Goal: Communication & Community: Answer question/provide support

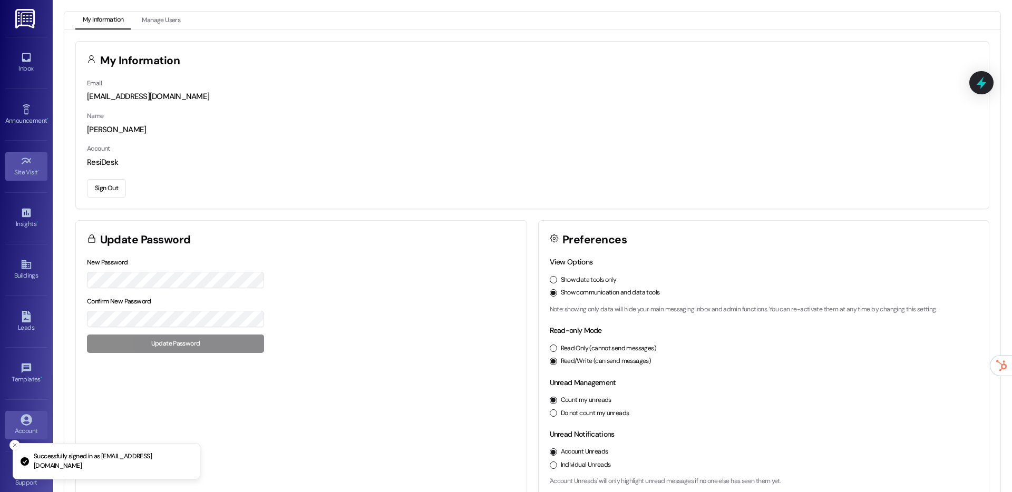
click at [37, 162] on link "Site Visit •" at bounding box center [26, 166] width 42 height 28
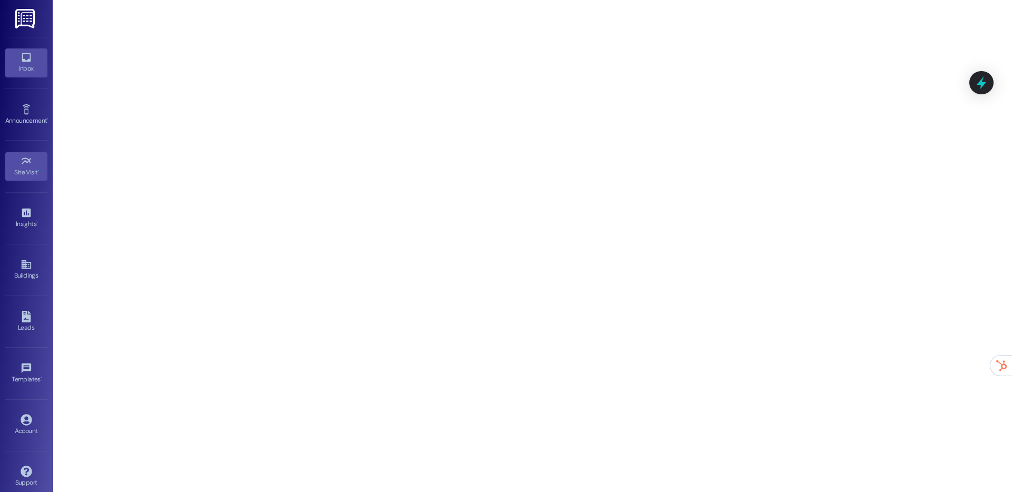
click at [31, 65] on div "Inbox" at bounding box center [26, 68] width 53 height 11
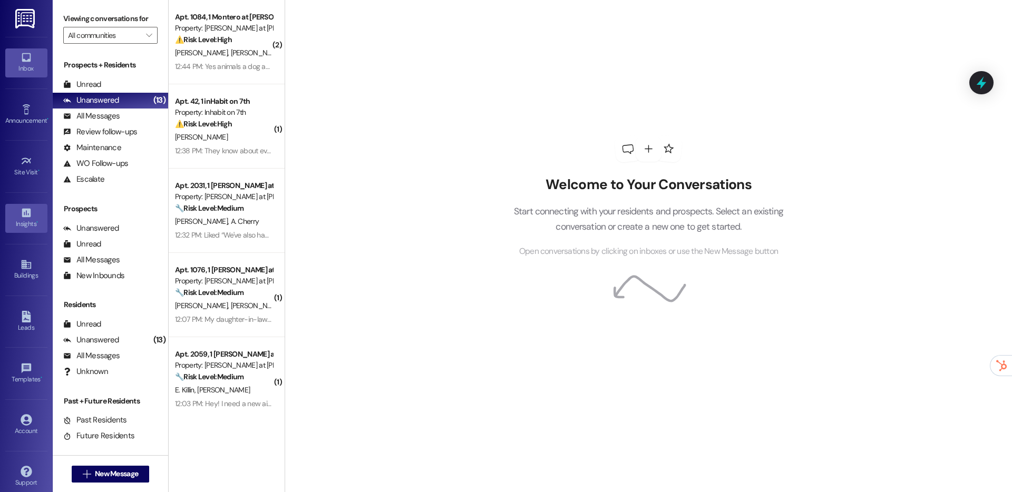
click at [18, 224] on div "Insights •" at bounding box center [26, 224] width 53 height 11
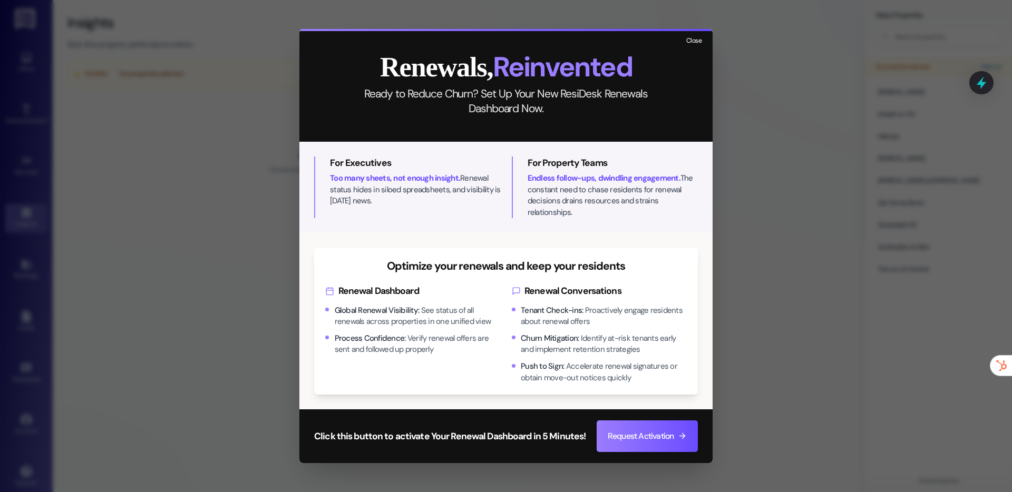
click at [698, 47] on button "Close" at bounding box center [694, 41] width 23 height 13
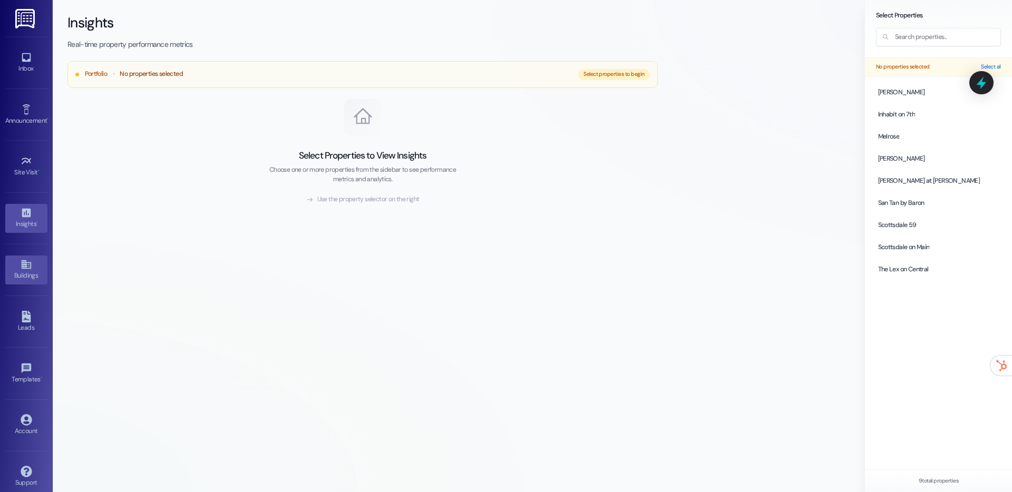
click at [30, 274] on div "Buildings" at bounding box center [26, 275] width 53 height 11
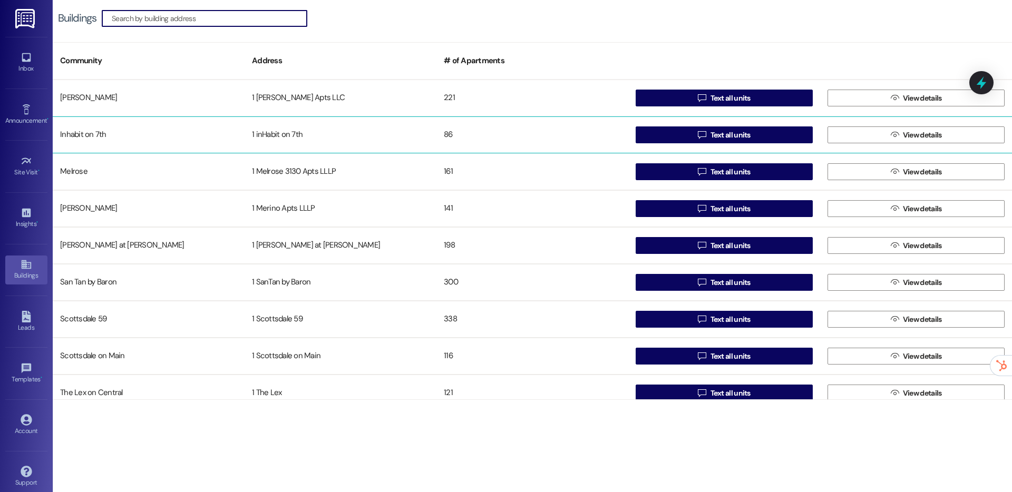
scroll to position [12, 0]
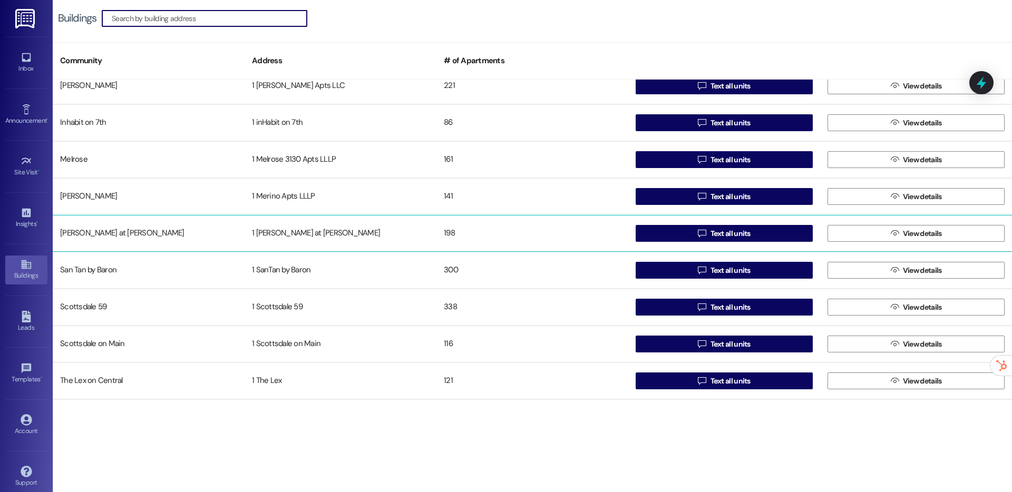
click at [616, 241] on div "198" at bounding box center [533, 233] width 192 height 21
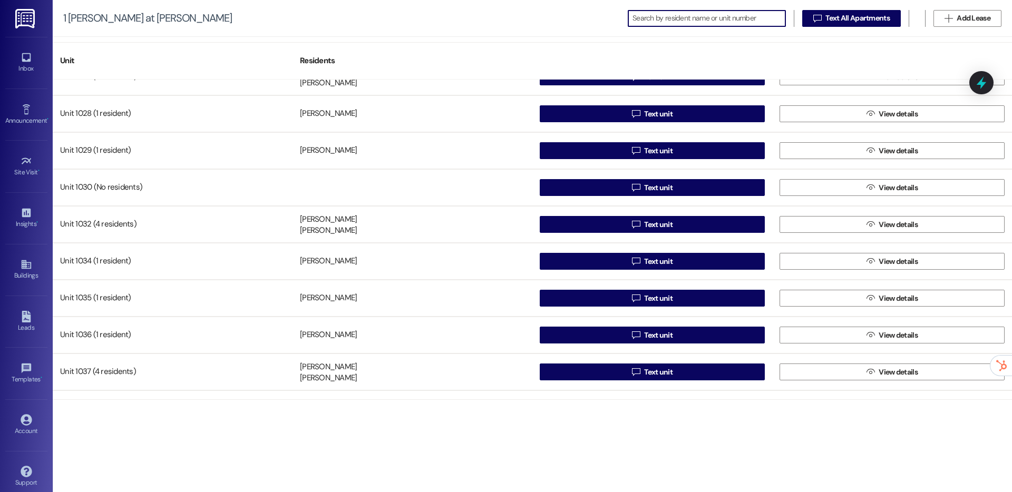
scroll to position [939, 0]
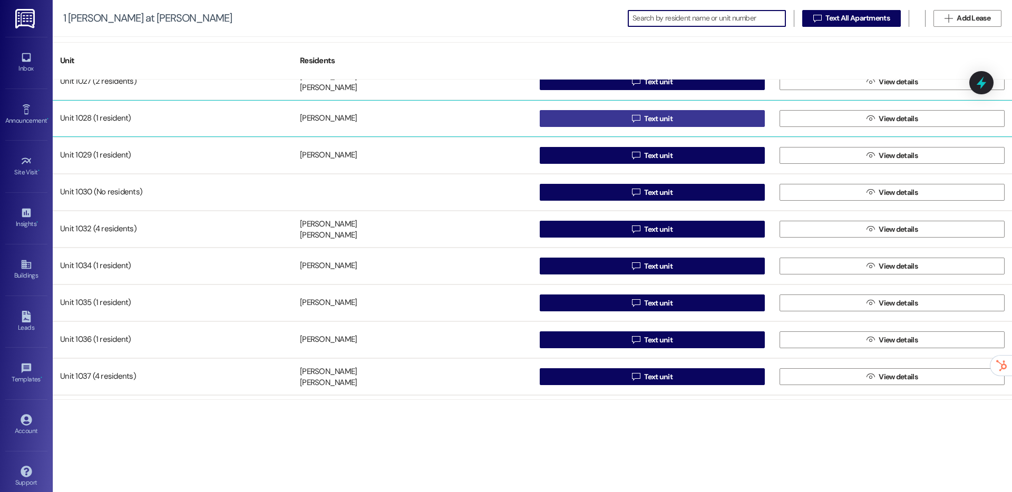
click at [608, 115] on button " Text unit" at bounding box center [652, 118] width 225 height 17
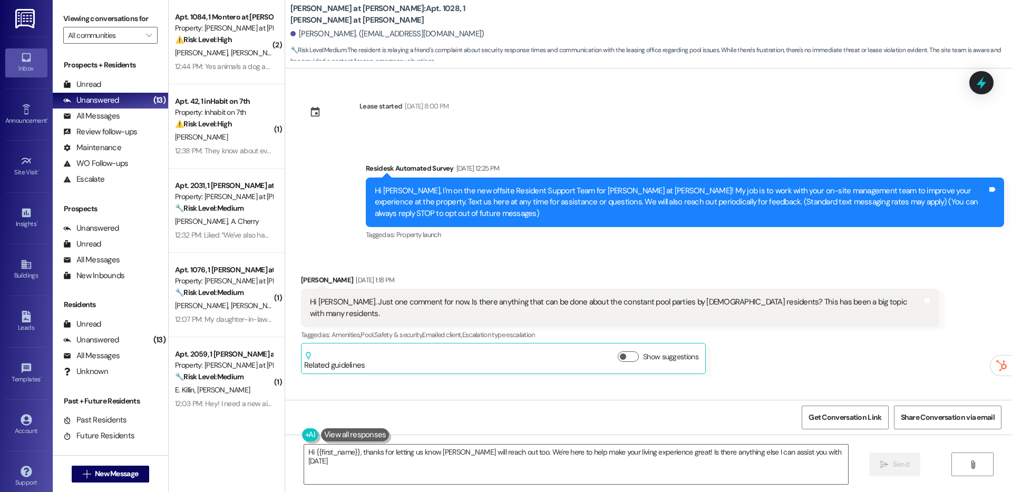
type textarea "Hi {{first_name}}, thanks for letting us know Suzanne will reach out too. We're…"
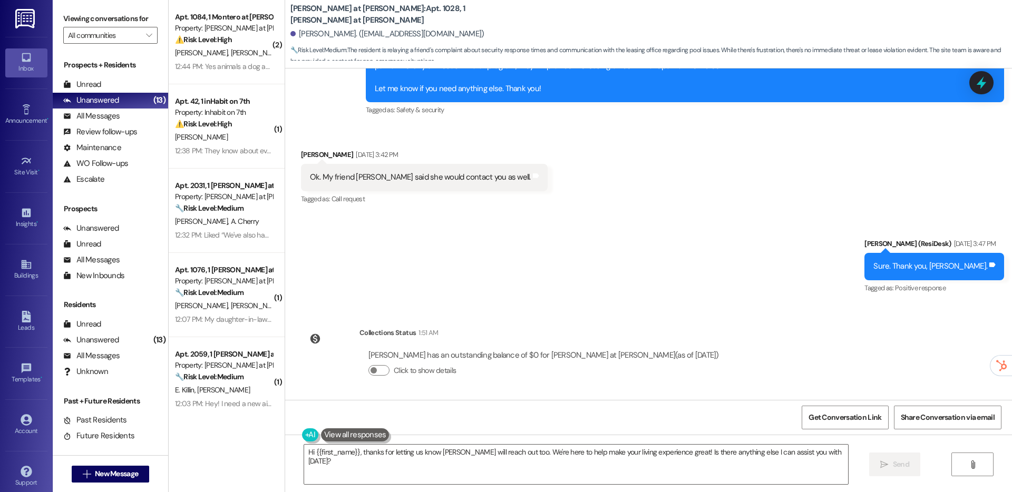
scroll to position [1464, 0]
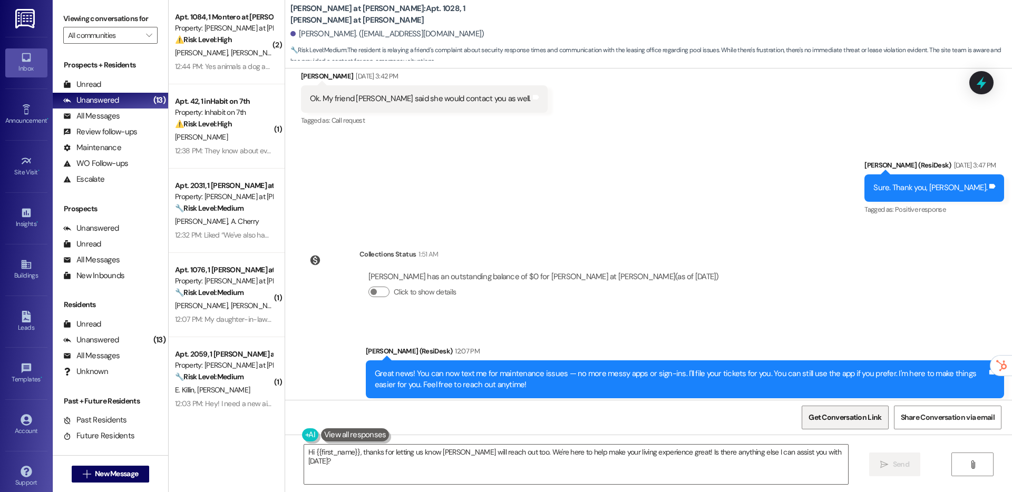
click at [865, 414] on span "Get Conversation Link" at bounding box center [845, 417] width 73 height 11
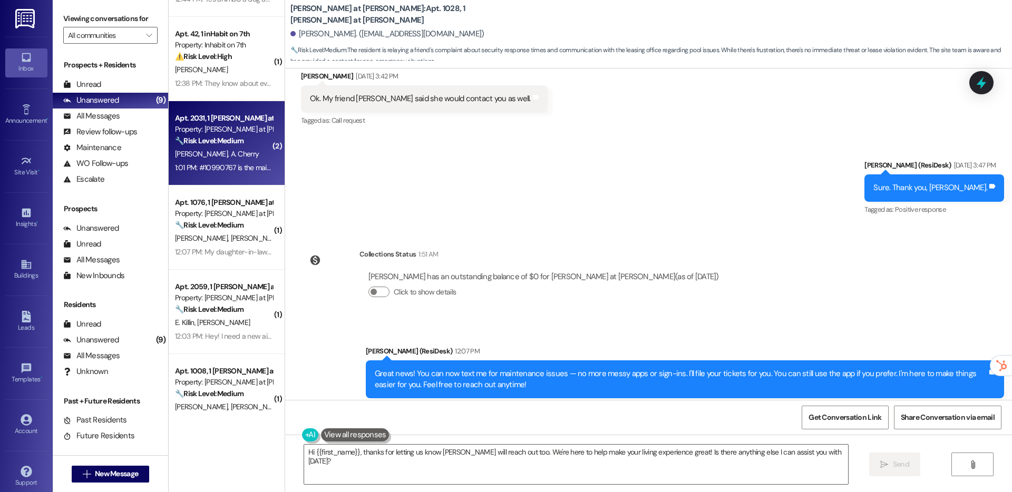
scroll to position [0, 0]
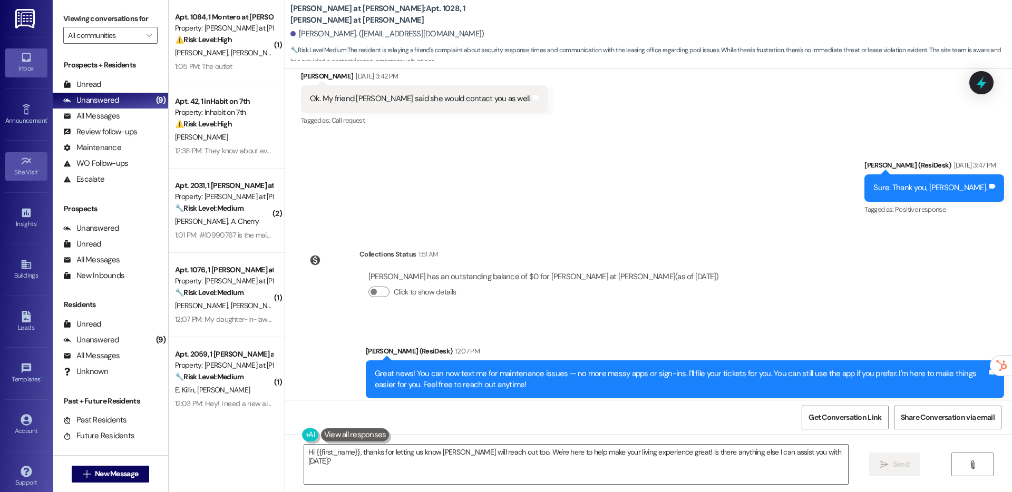
click at [24, 169] on div "Site Visit •" at bounding box center [26, 172] width 53 height 11
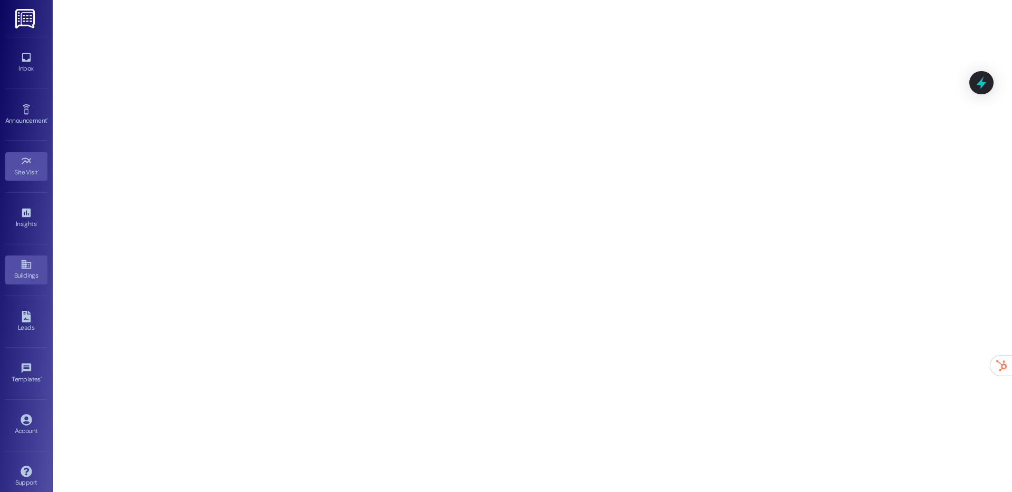
click at [21, 268] on icon at bounding box center [27, 265] width 12 height 12
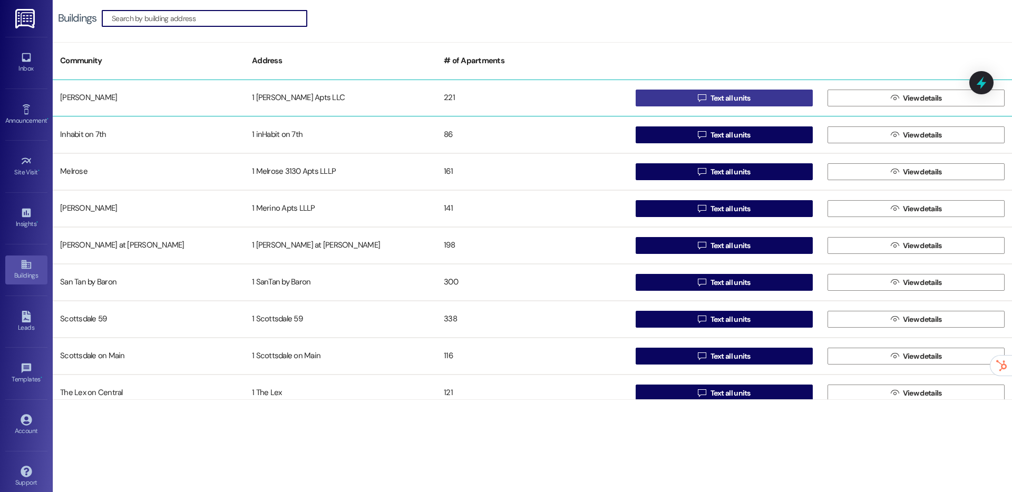
click at [664, 100] on button " Text all units" at bounding box center [724, 98] width 177 height 17
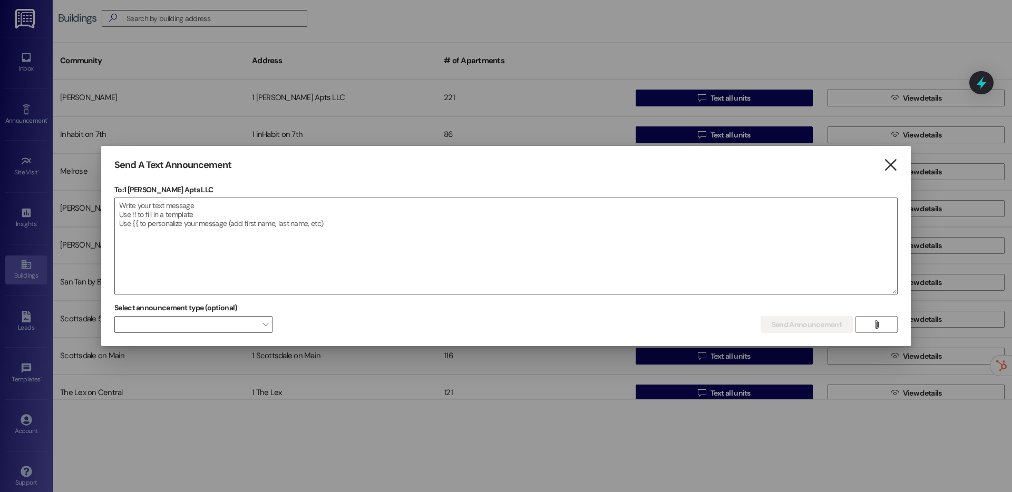
click at [888, 167] on icon "" at bounding box center [891, 165] width 14 height 11
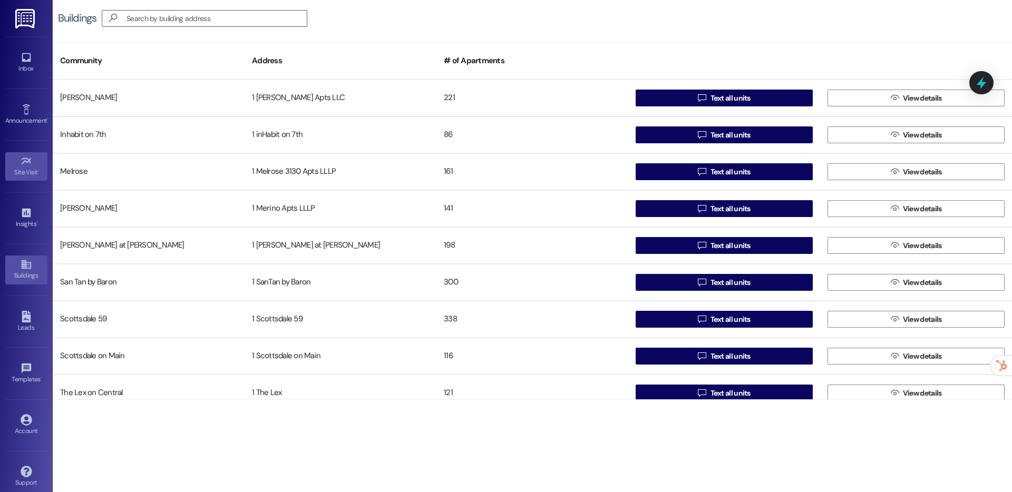
click at [26, 168] on div "Site Visit •" at bounding box center [26, 172] width 53 height 11
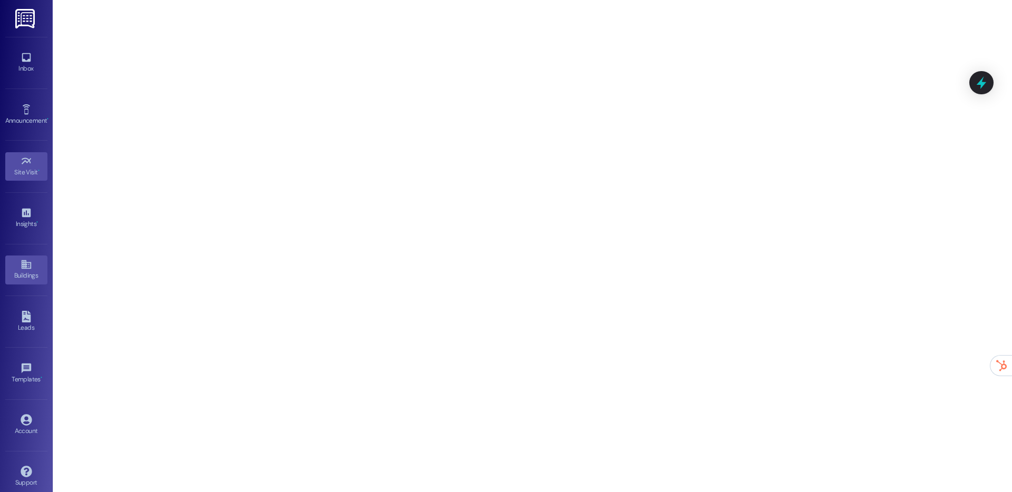
click at [21, 278] on div "Buildings" at bounding box center [26, 275] width 53 height 11
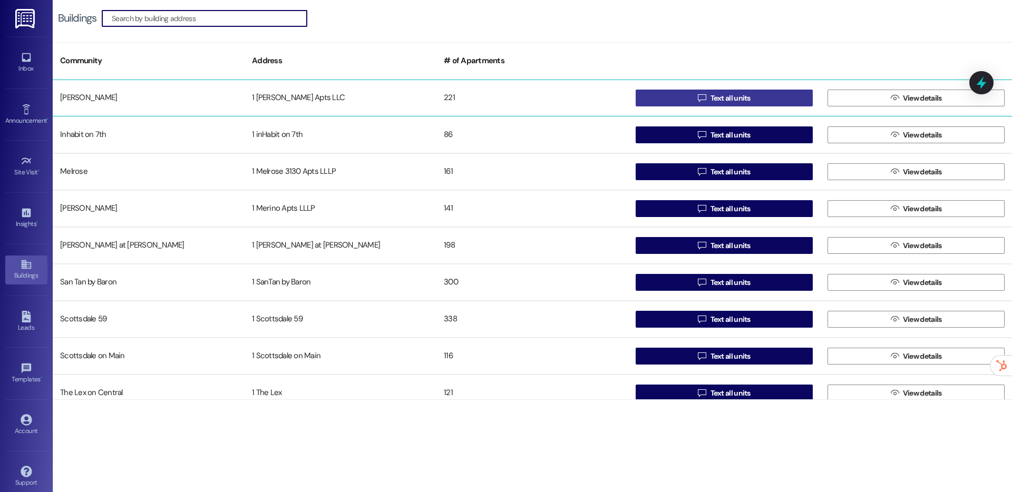
click at [749, 99] on span "Text all units" at bounding box center [731, 98] width 44 height 11
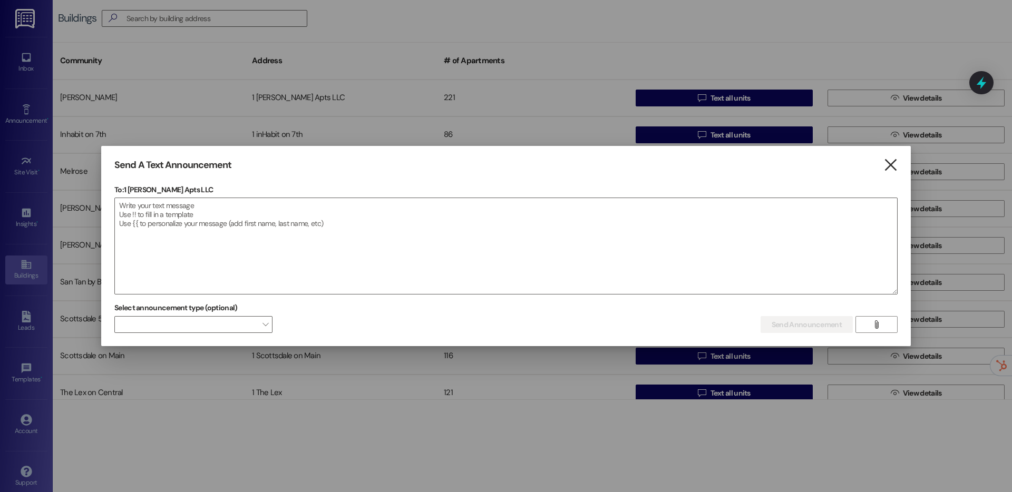
click at [897, 161] on icon "" at bounding box center [891, 165] width 14 height 11
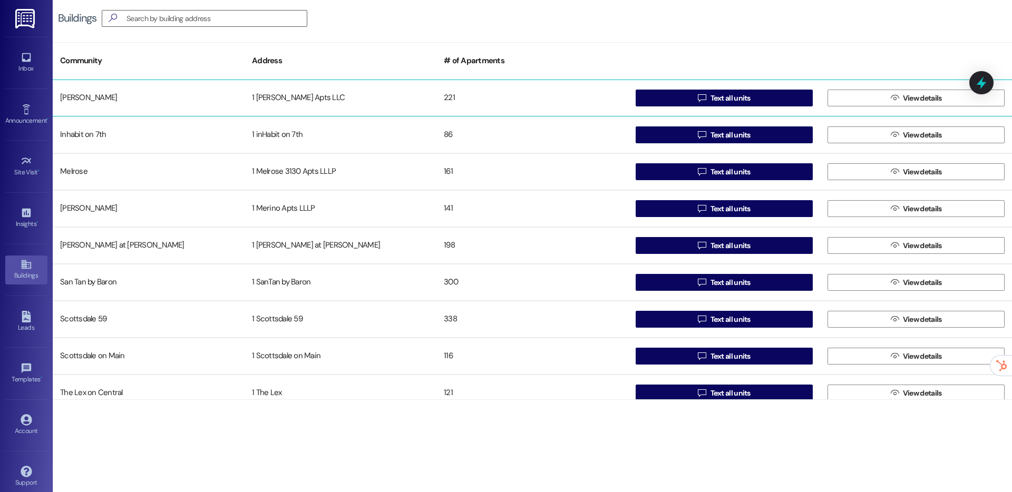
click at [581, 103] on div "221" at bounding box center [533, 98] width 192 height 21
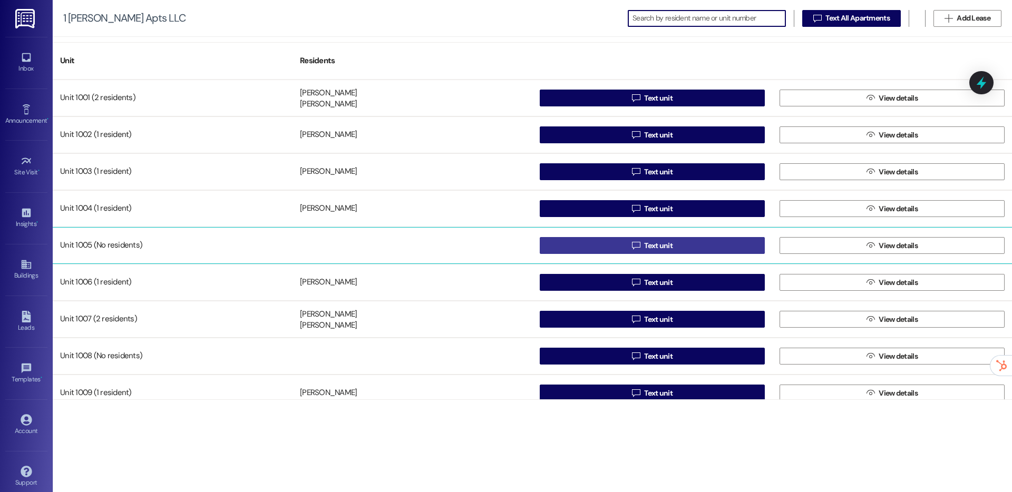
click at [634, 246] on icon "" at bounding box center [636, 245] width 8 height 8
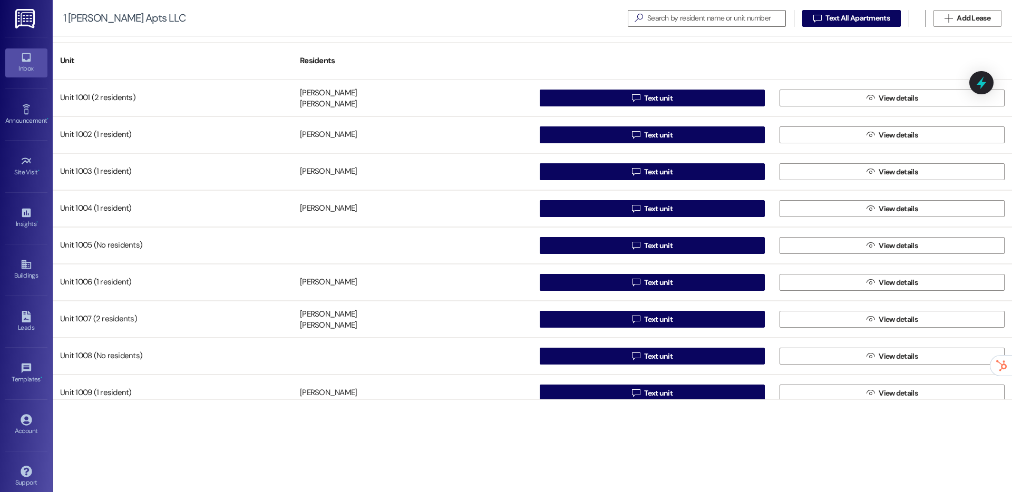
click at [29, 65] on div "Inbox" at bounding box center [26, 68] width 53 height 11
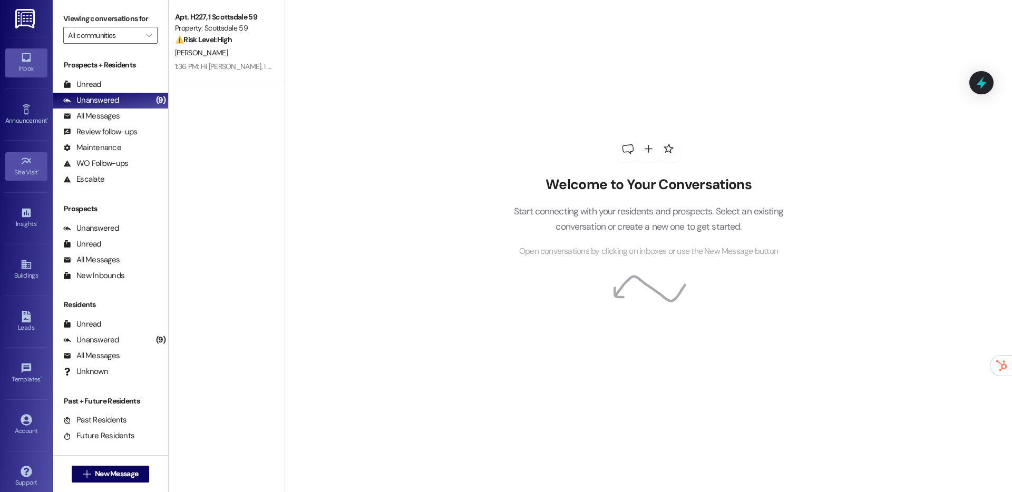
click at [22, 168] on div "Site Visit •" at bounding box center [26, 172] width 53 height 11
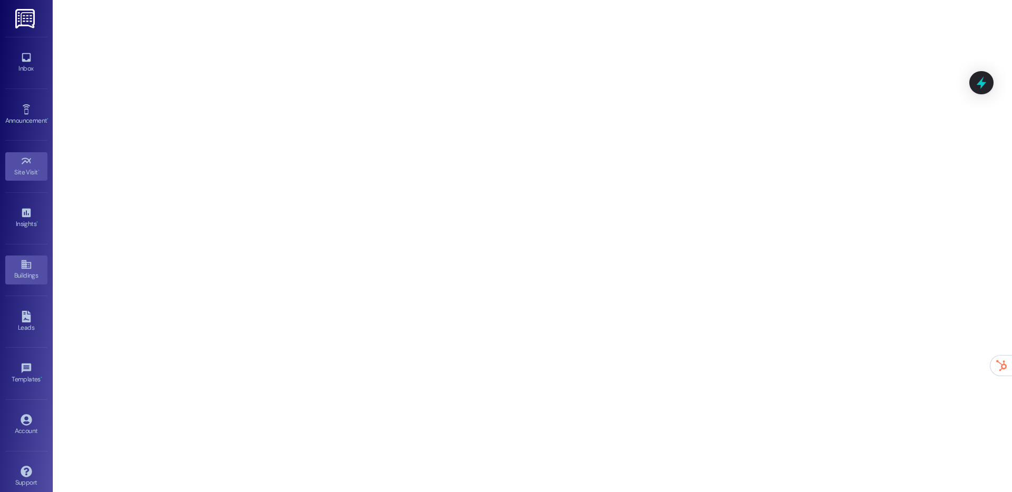
click at [21, 263] on icon at bounding box center [27, 265] width 12 height 12
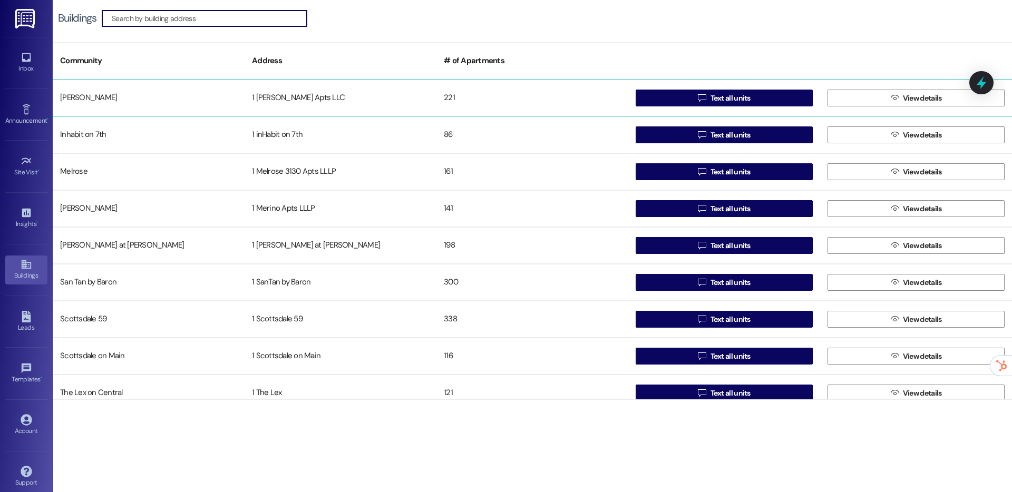
click at [529, 90] on div "221" at bounding box center [533, 98] width 192 height 21
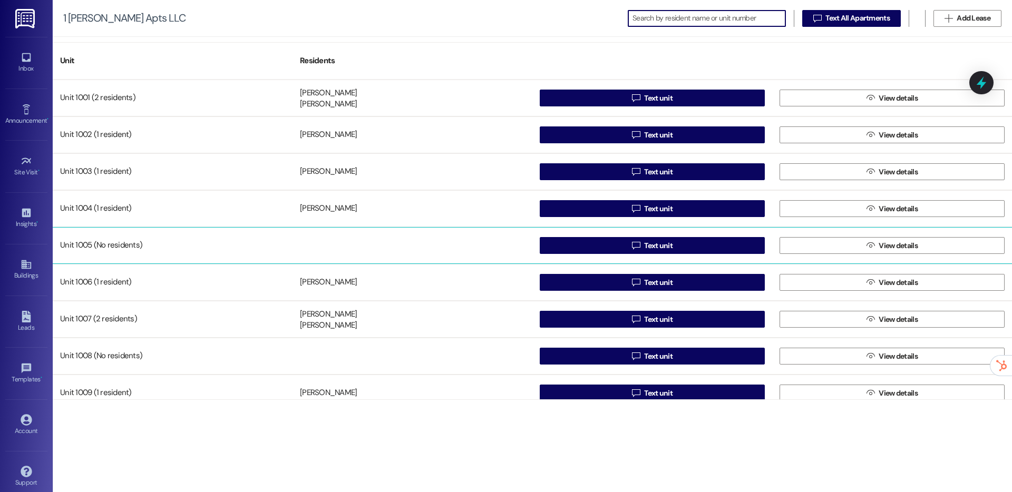
click at [256, 239] on div "Unit 1005 (No residents)" at bounding box center [173, 245] width 240 height 21
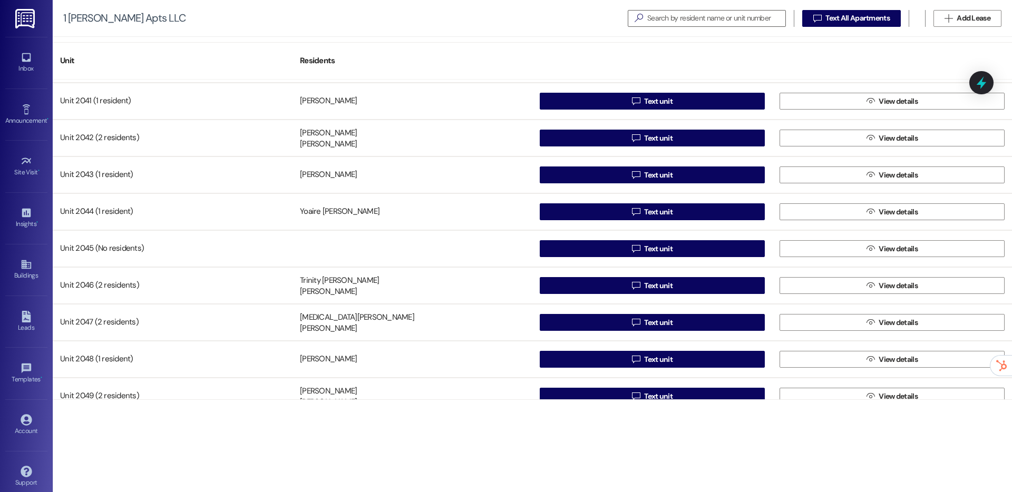
scroll to position [5554, 0]
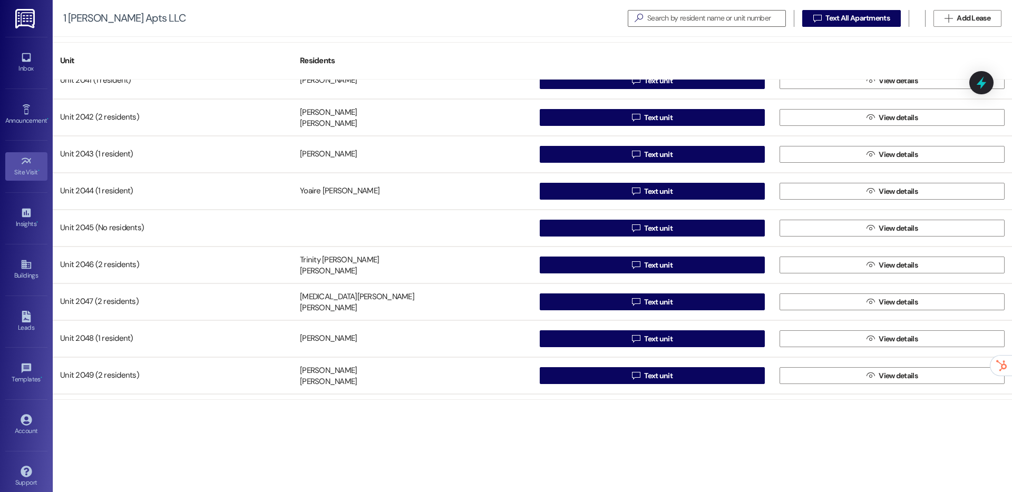
click at [14, 172] on div "Site Visit •" at bounding box center [26, 172] width 53 height 11
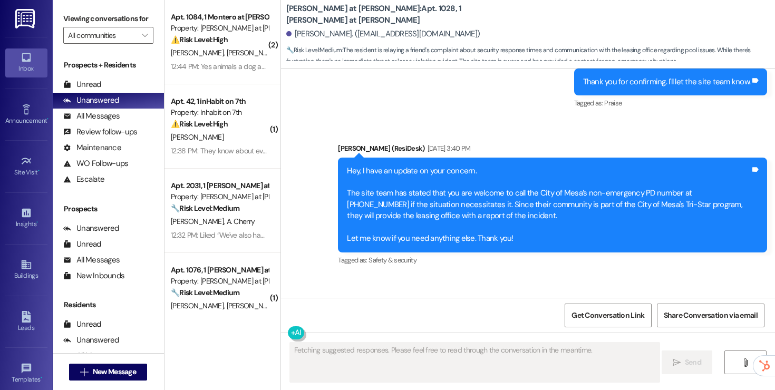
scroll to position [1359, 0]
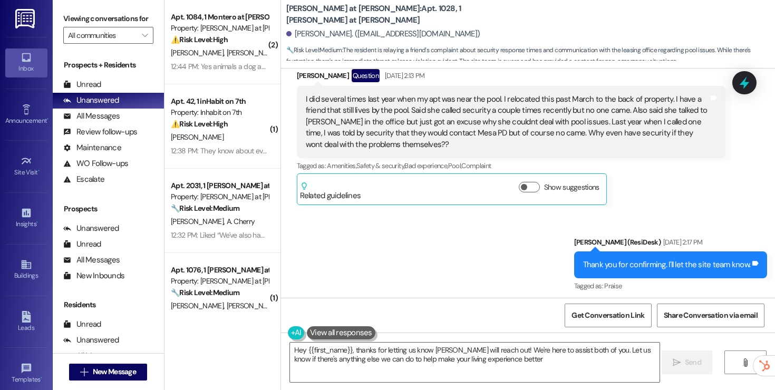
type textarea "Hey {{first_name}}, thanks for letting us know Suzanne will reach out! We're he…"
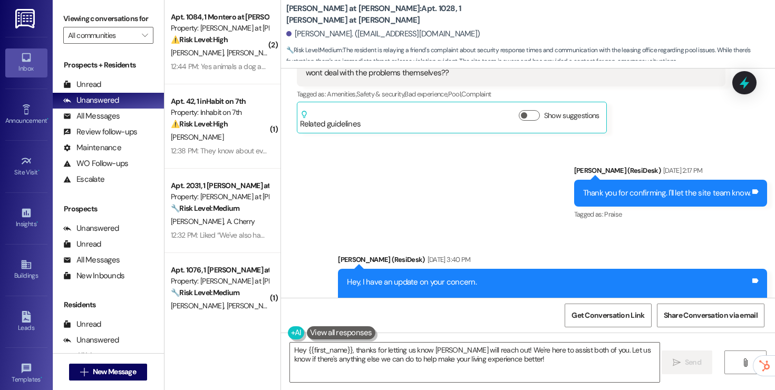
scroll to position [1646, 0]
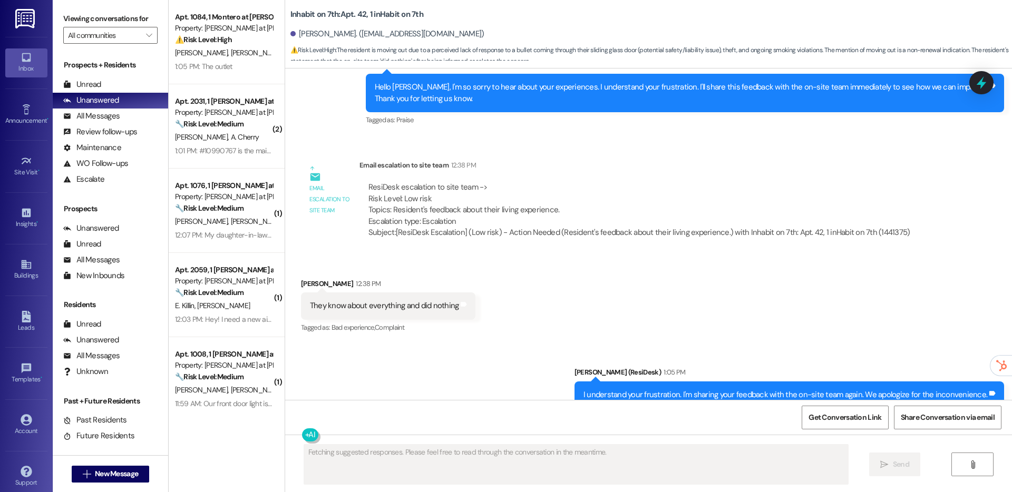
scroll to position [488, 0]
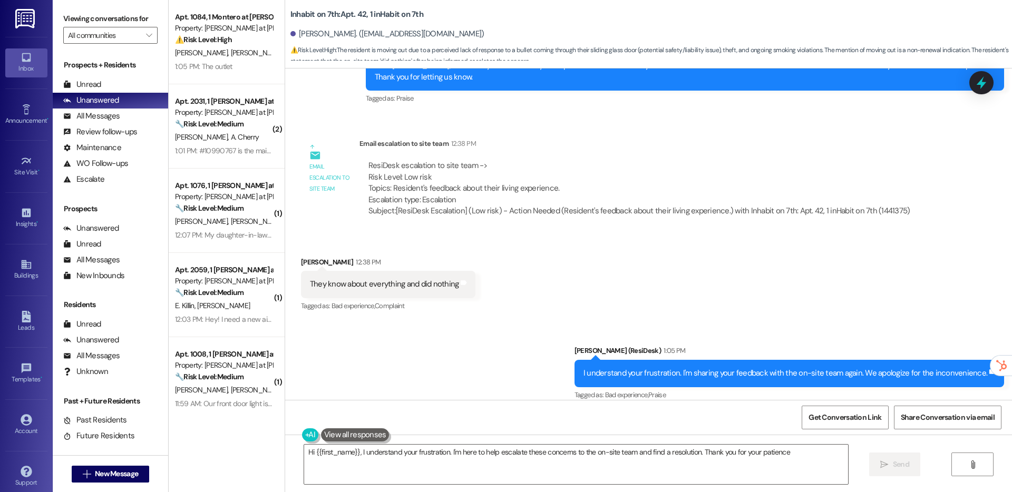
type textarea "Hi {{first_name}}, I understand your frustration. I'm here to help escalate the…"
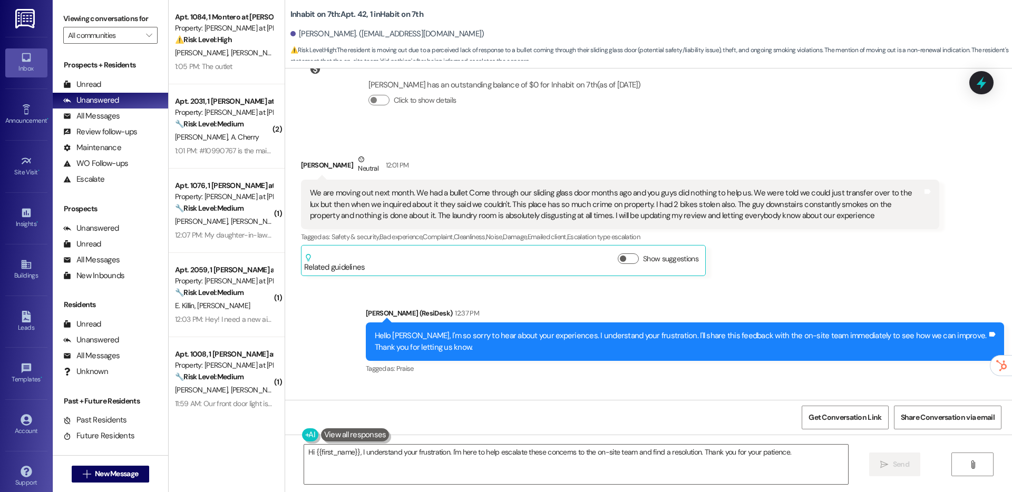
scroll to position [227, 0]
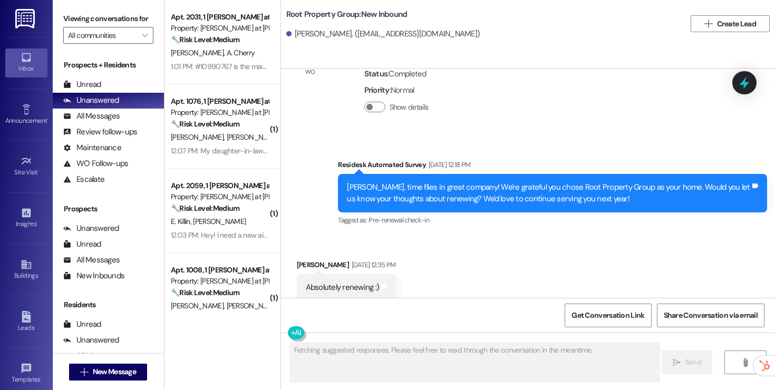
scroll to position [207, 0]
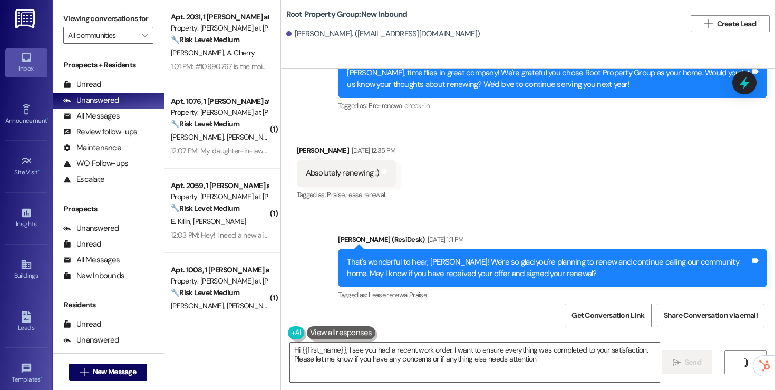
type textarea "Hi {{first_name}}, I see you had a recent work order. I want to ensure everythi…"
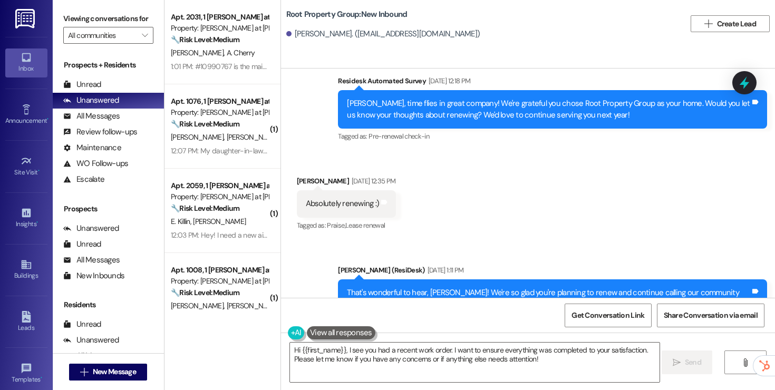
scroll to position [255, 0]
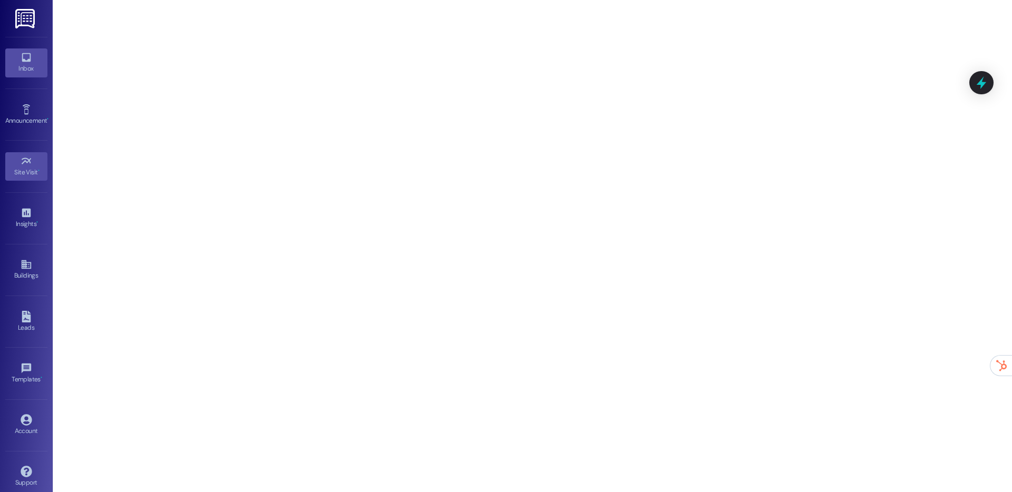
click at [27, 54] on icon at bounding box center [26, 57] width 9 height 9
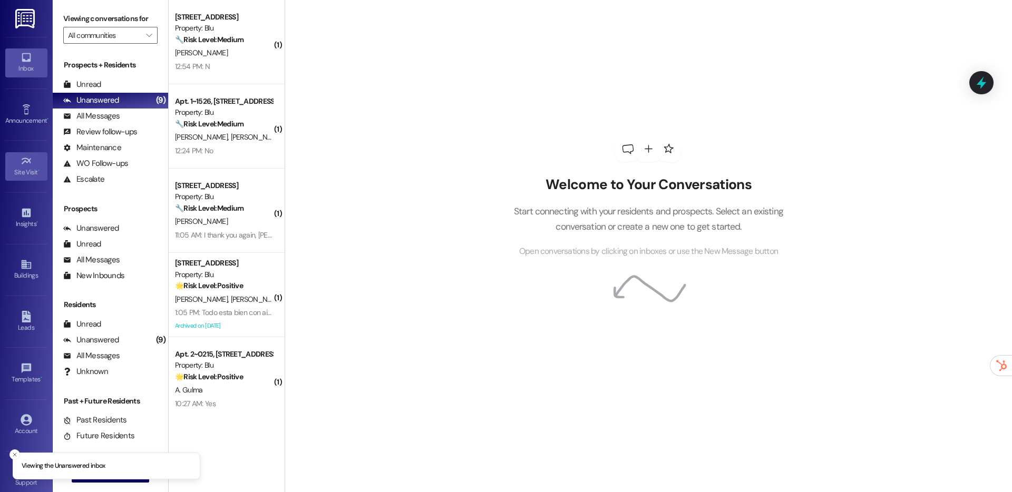
click at [30, 159] on icon at bounding box center [27, 162] width 12 height 12
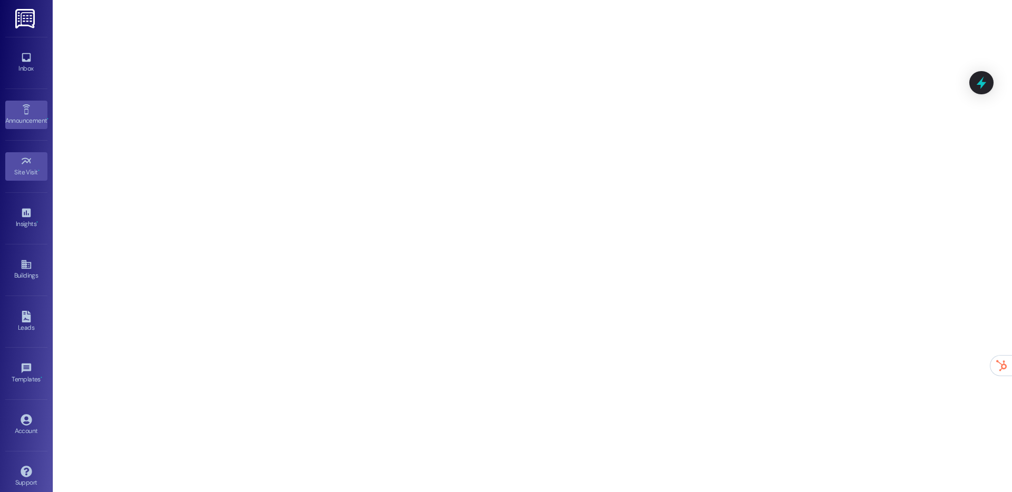
click at [38, 109] on link "Announcement •" at bounding box center [26, 115] width 42 height 28
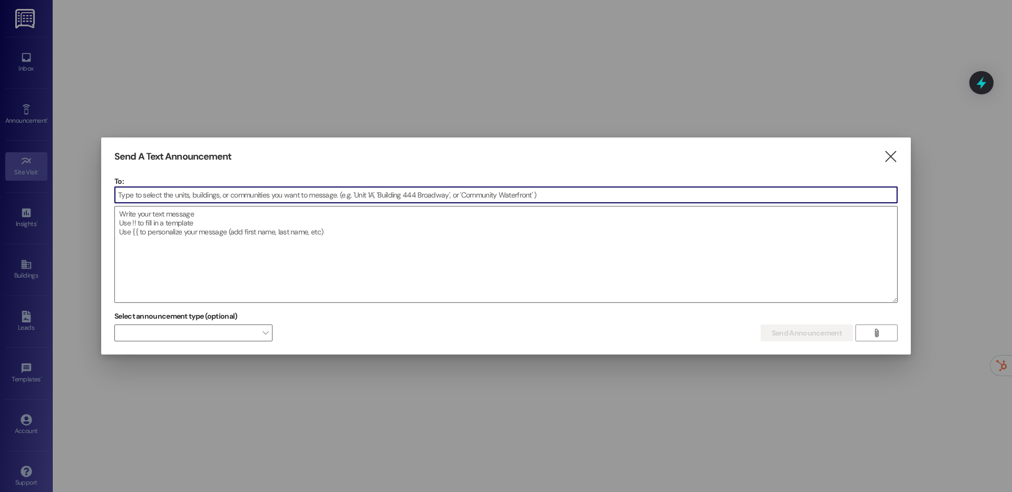
click at [34, 71] on div at bounding box center [506, 246] width 1012 height 492
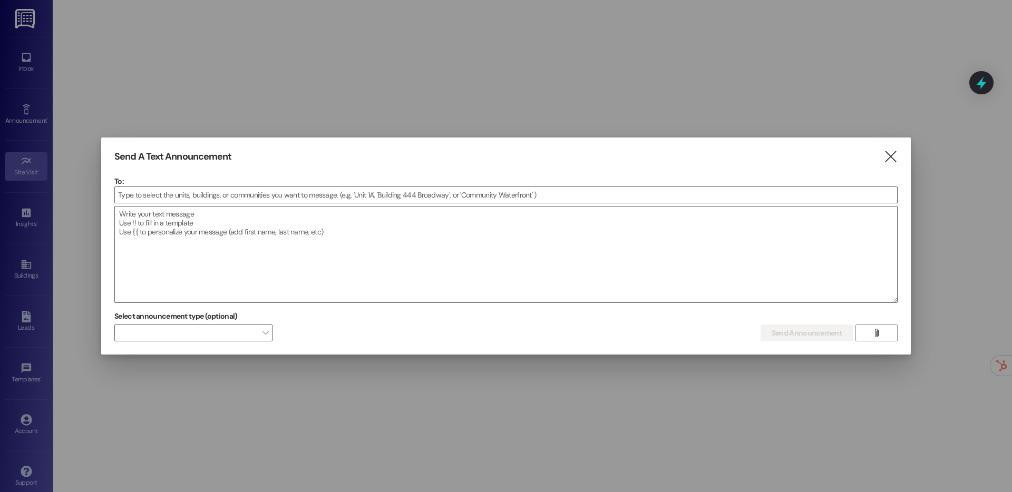
click at [24, 62] on div at bounding box center [506, 246] width 1012 height 492
click at [890, 152] on icon "" at bounding box center [891, 156] width 14 height 11
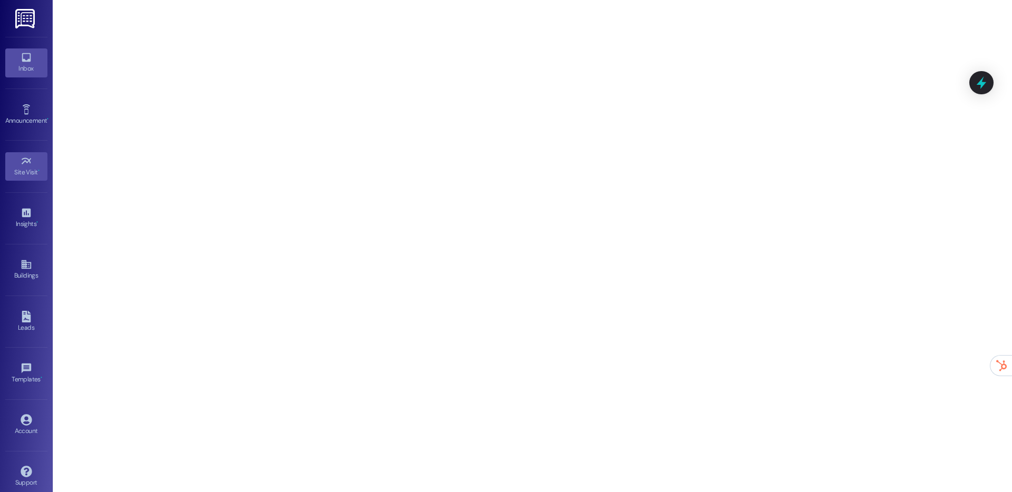
click at [34, 50] on link "Inbox" at bounding box center [26, 63] width 42 height 28
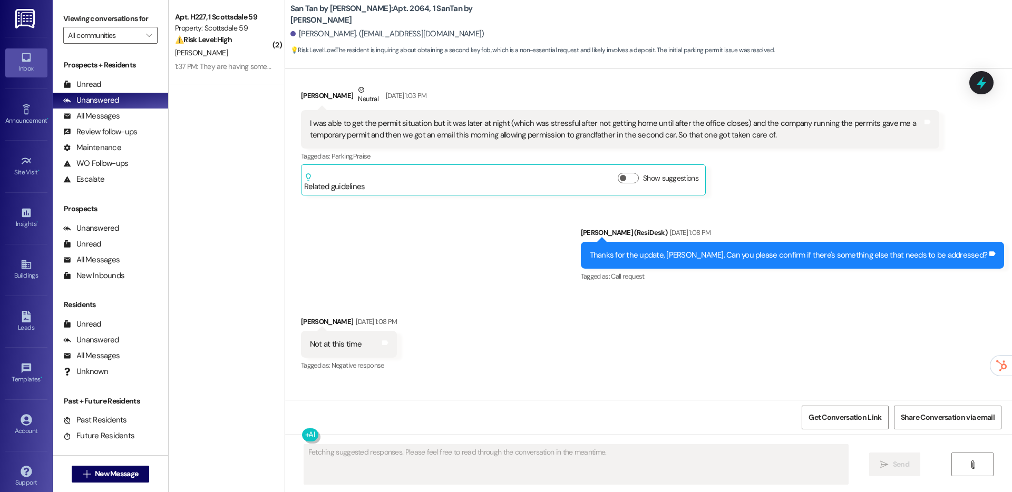
scroll to position [511, 0]
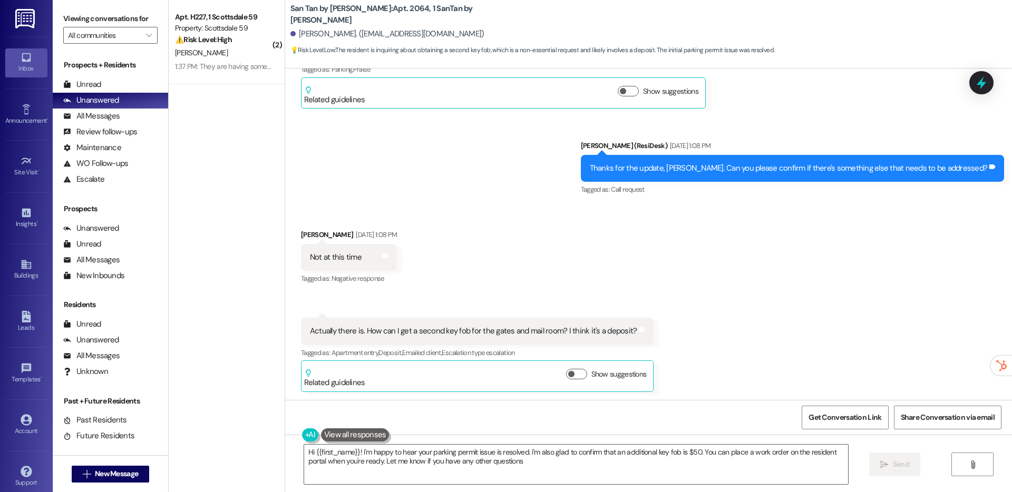
type textarea "Hi {{first_name}}! I'm happy to hear your parking permit issue is resolved. I'm…"
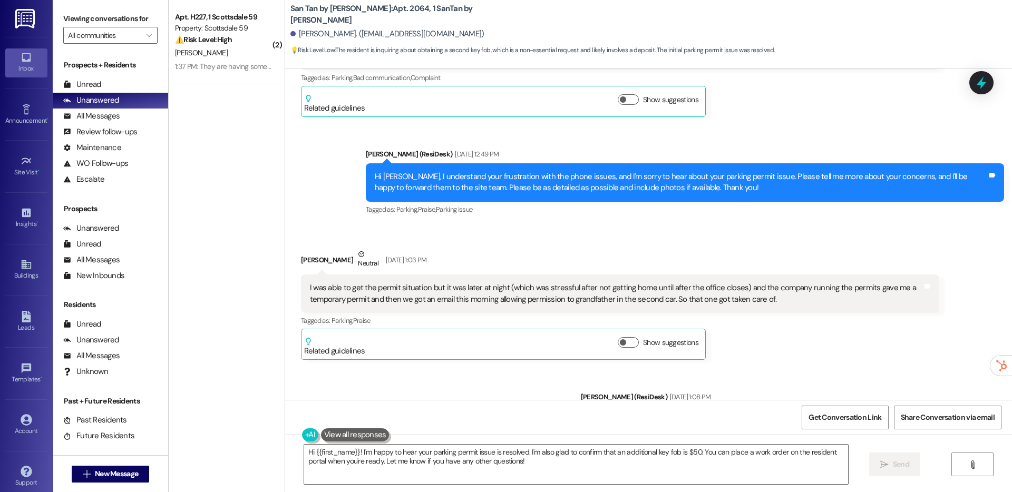
scroll to position [0, 0]
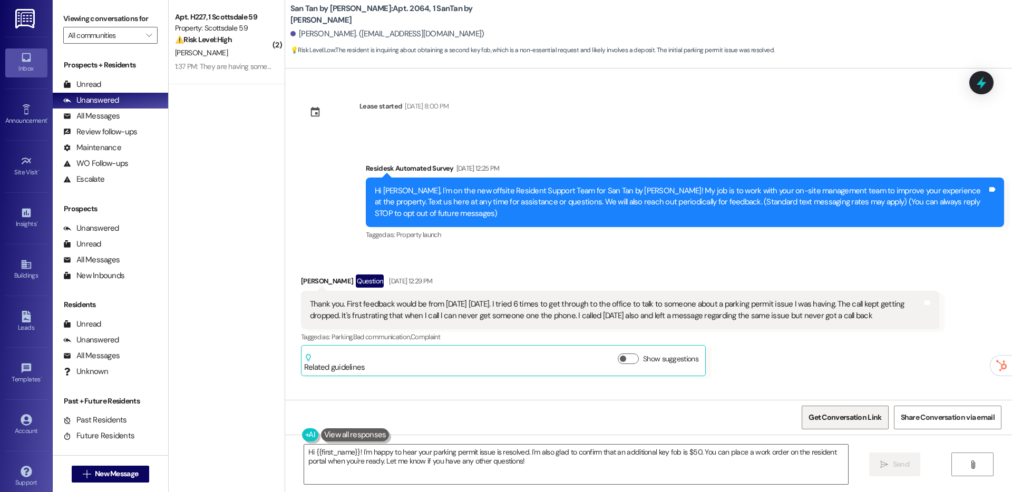
click at [825, 414] on span "Get Conversation Link" at bounding box center [845, 417] width 73 height 11
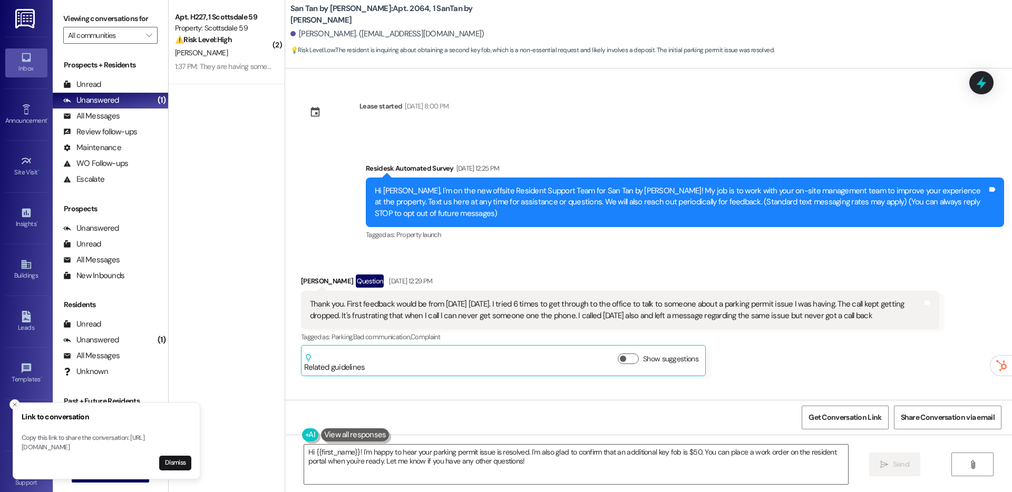
click at [16, 400] on button "Close toast" at bounding box center [14, 405] width 11 height 11
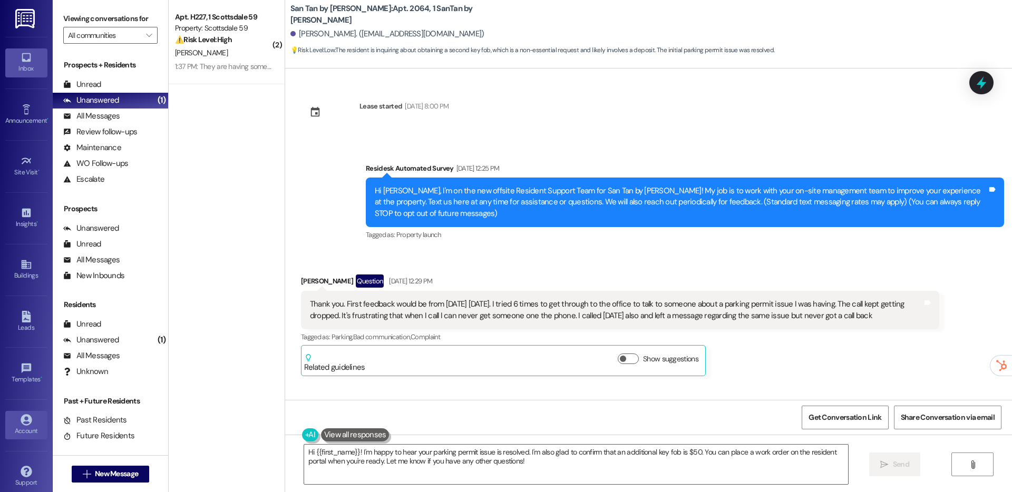
click at [17, 435] on div "Account" at bounding box center [26, 431] width 53 height 11
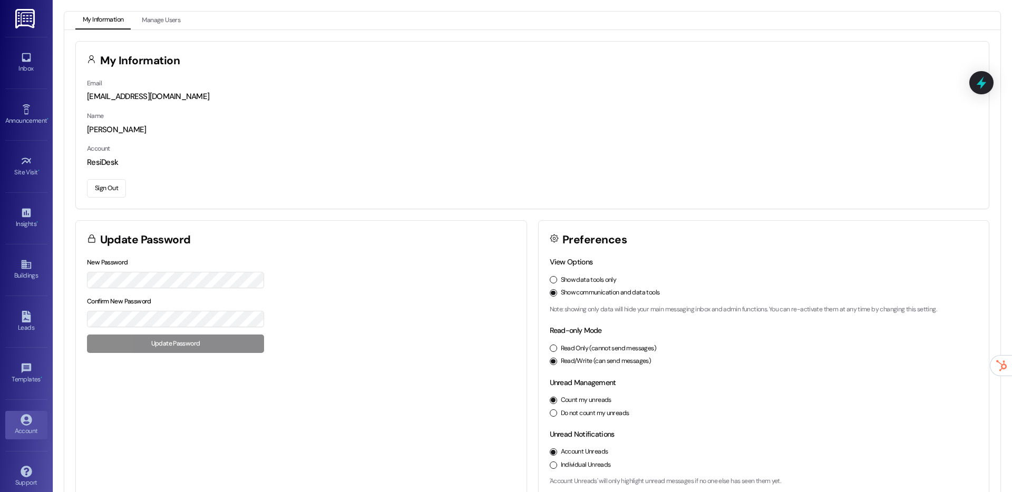
click at [117, 193] on button "Sign Out" at bounding box center [106, 188] width 39 height 18
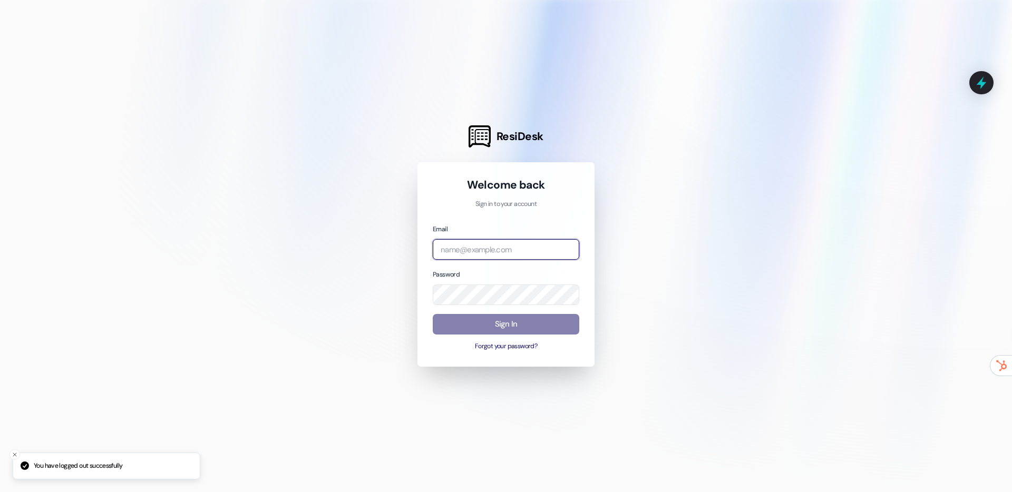
click at [474, 256] on input "email" at bounding box center [506, 249] width 147 height 21
type input "automated-surveys-a.-c.-[PERSON_NAME].-c.-[PERSON_NAME][URL]"
